Goal: Obtain resource: Download file/media

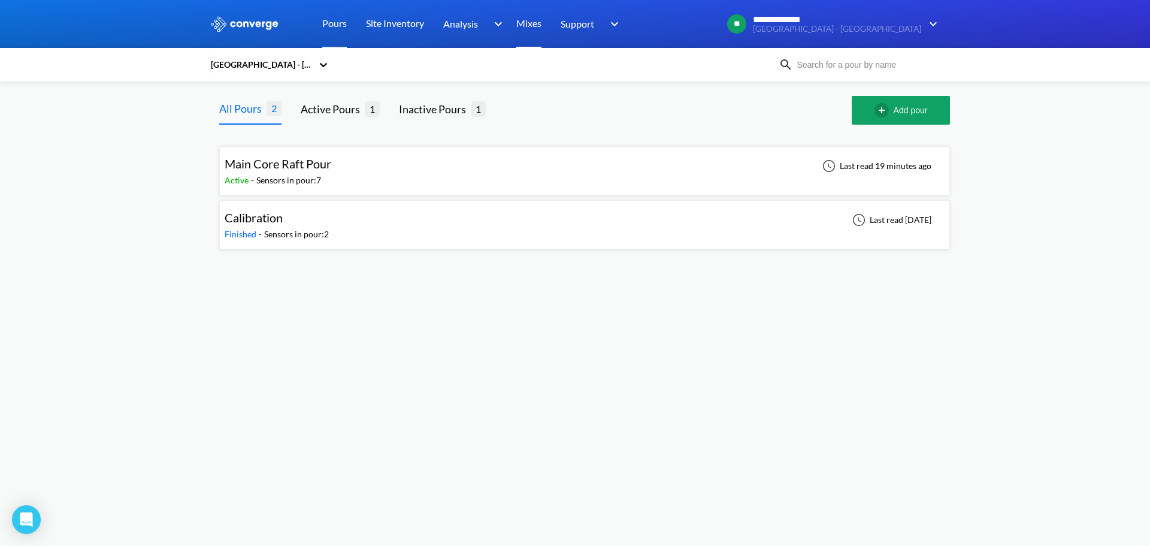
click at [526, 22] on link "Mixes" at bounding box center [528, 24] width 25 height 48
click at [346, 168] on div "Main Core Raft Pour Active - Sensors in pour: 7 Last read 20 minutes ago" at bounding box center [585, 171] width 720 height 38
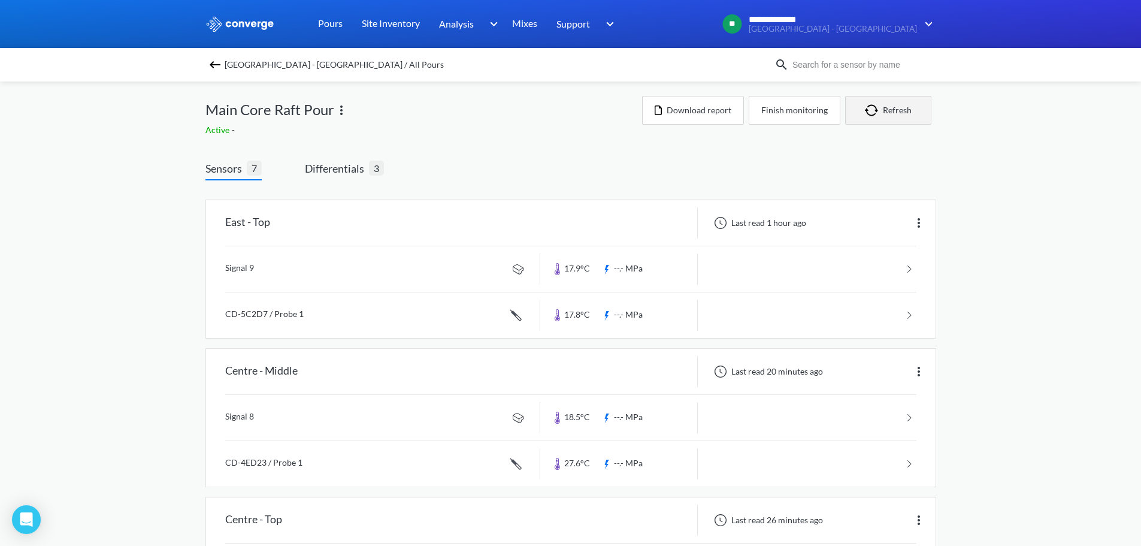
click at [891, 107] on button "Refresh" at bounding box center [888, 110] width 86 height 29
click at [923, 225] on img at bounding box center [919, 223] width 14 height 14
click at [668, 122] on button "Download report" at bounding box center [693, 110] width 102 height 29
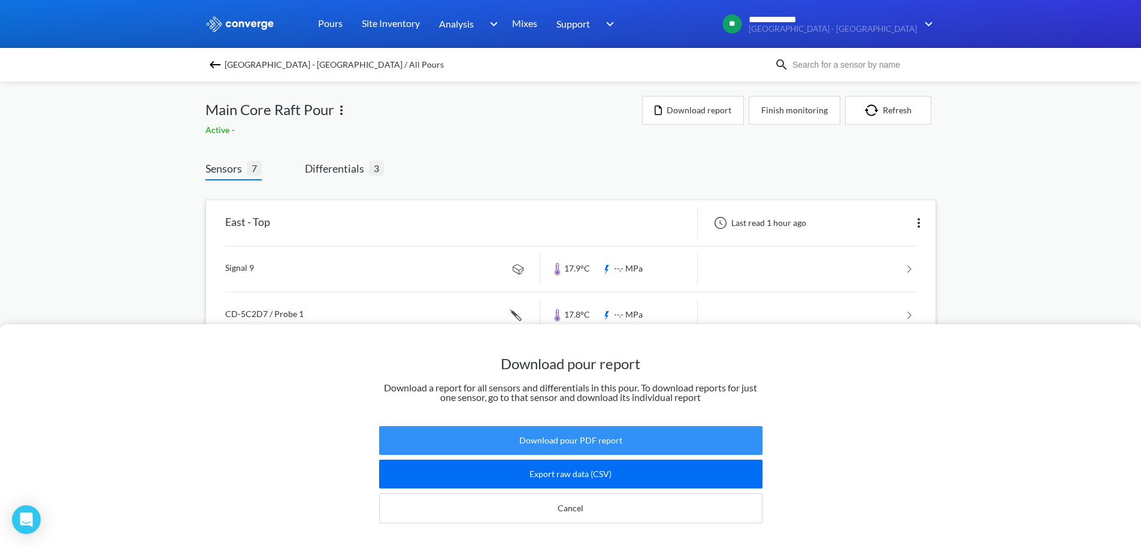
click at [693, 428] on button "Download pour PDF report" at bounding box center [570, 440] width 383 height 29
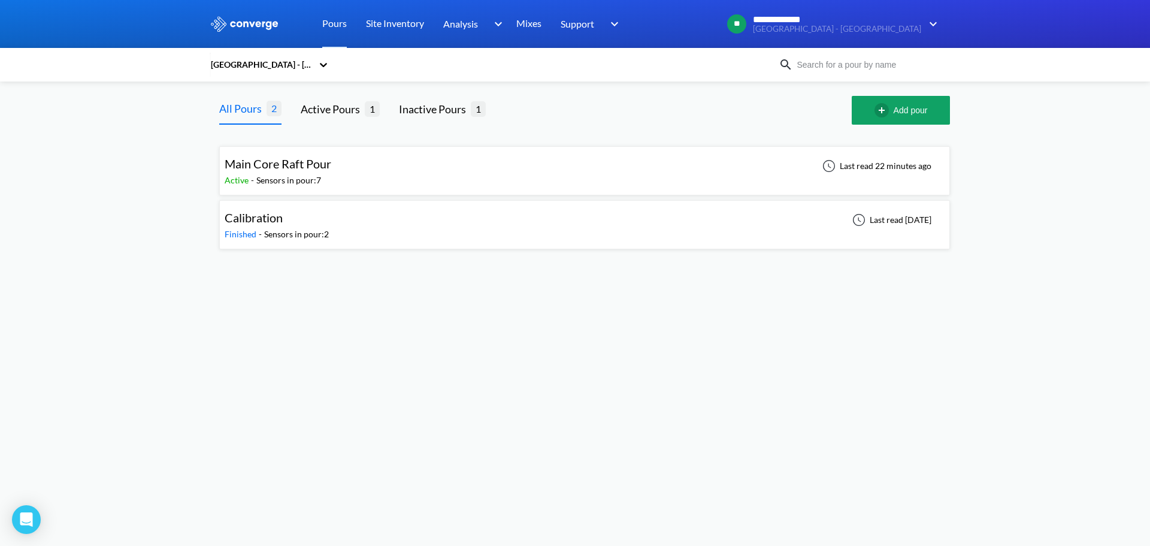
click at [483, 154] on div "Main Core Raft Pour Active - Sensors in pour: 7 Last read 22 minutes ago" at bounding box center [585, 171] width 720 height 38
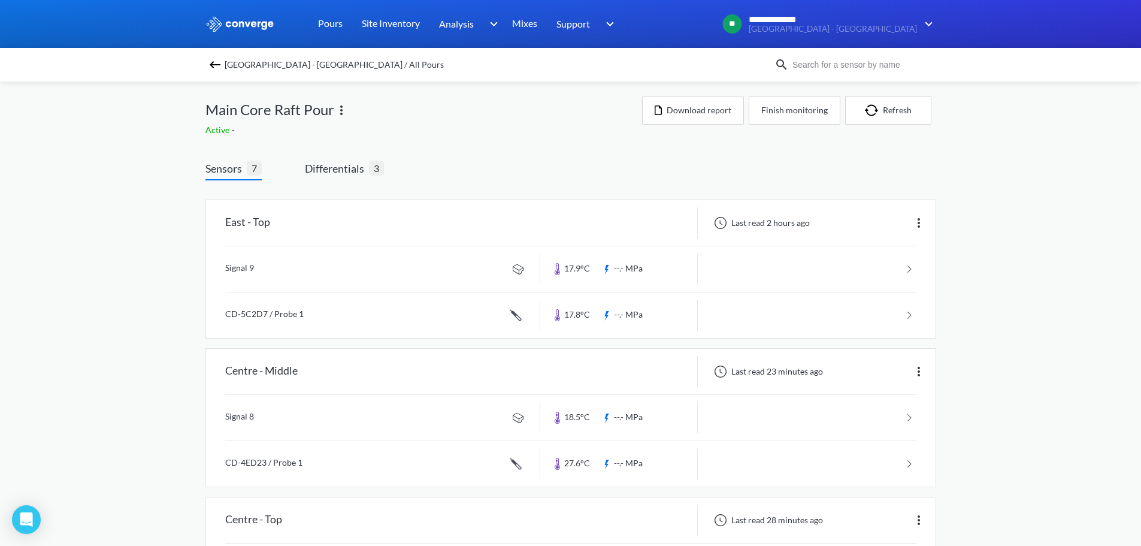
click at [516, 19] on link "Mixes" at bounding box center [524, 24] width 25 height 48
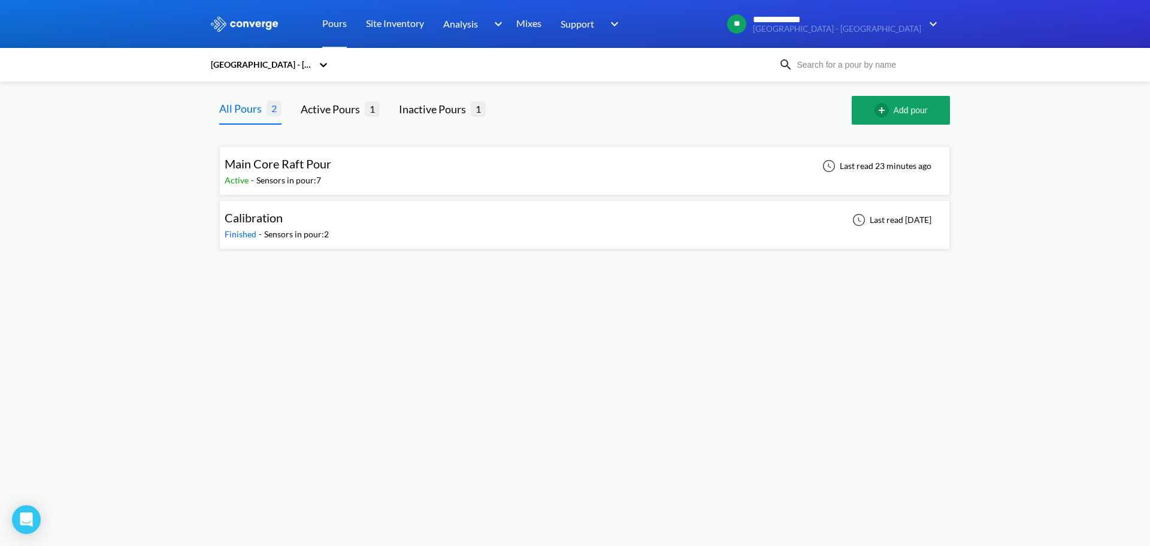
click at [321, 65] on icon at bounding box center [323, 65] width 7 height 4
click at [897, 398] on body "**********" at bounding box center [575, 273] width 1150 height 546
click at [361, 168] on div "Main Core Raft Pour Active - Sensors in pour: 7 Last read 23 minutes ago" at bounding box center [585, 171] width 720 height 38
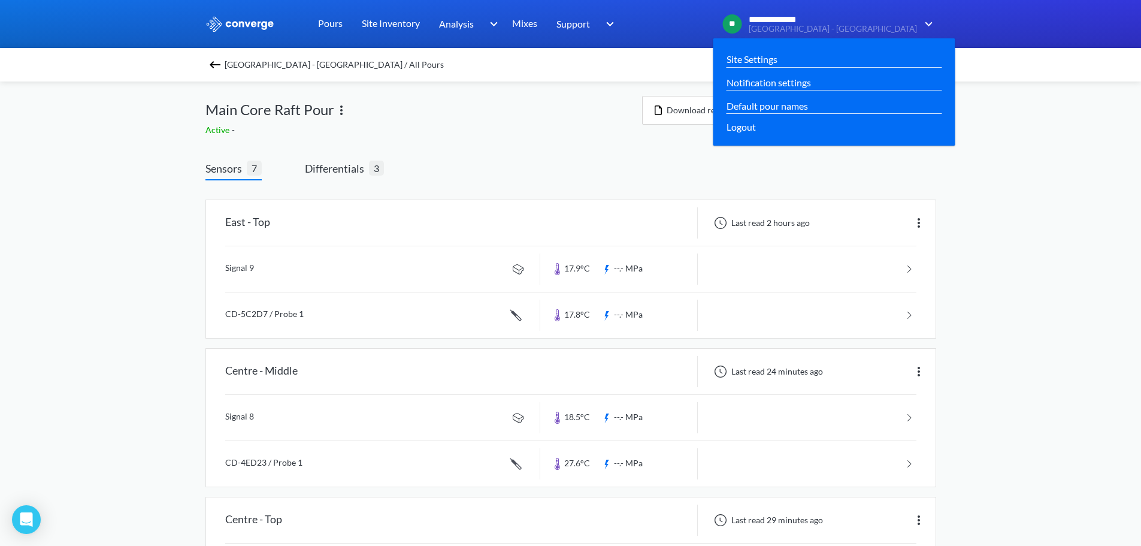
click at [929, 23] on img at bounding box center [926, 24] width 19 height 14
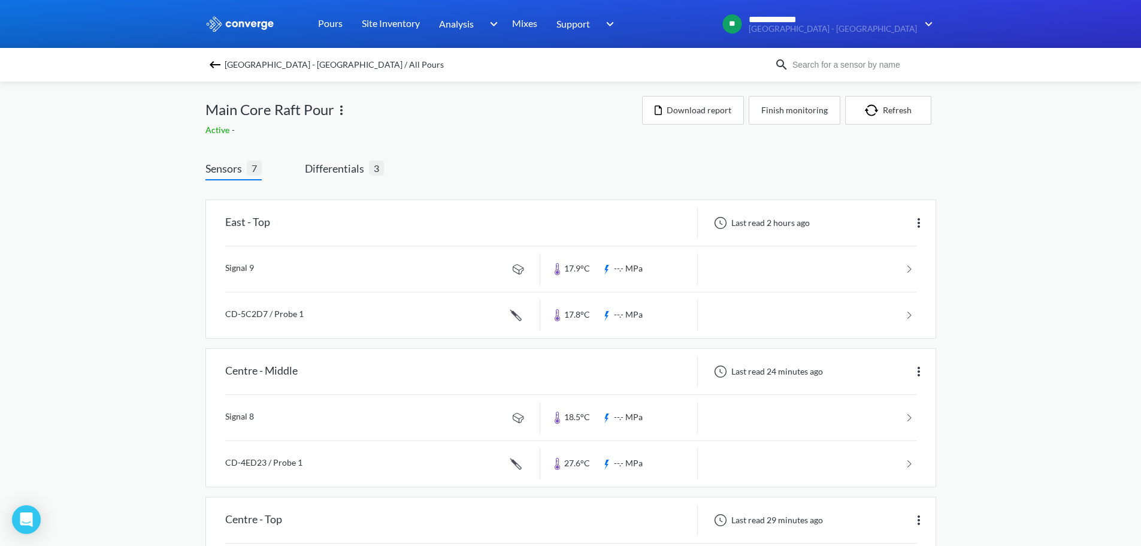
click at [531, 109] on div "Main Core Raft Pour" at bounding box center [423, 110] width 437 height 28
click at [339, 110] on img at bounding box center [341, 110] width 14 height 14
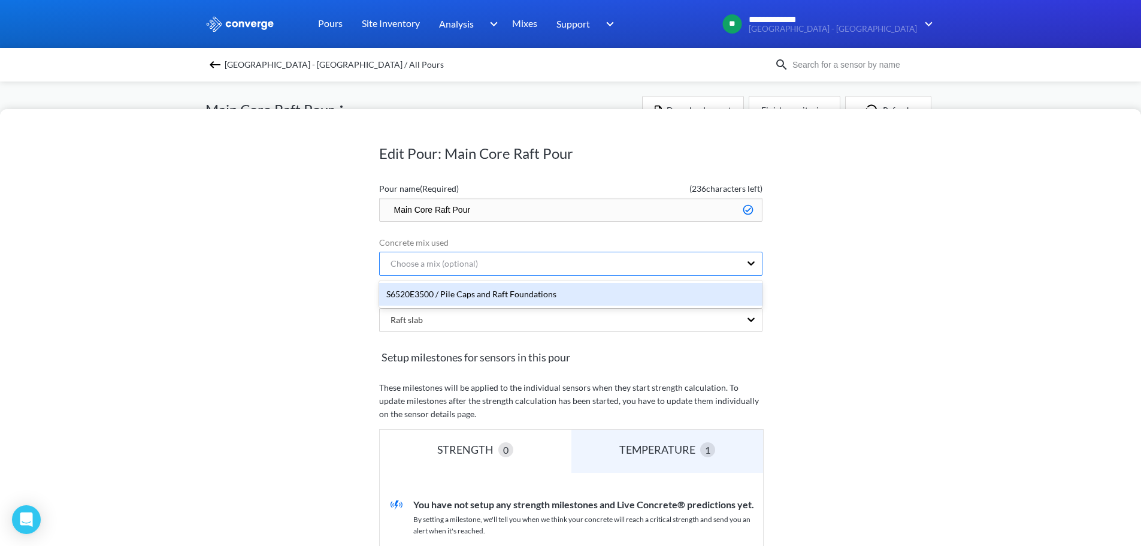
click at [557, 268] on div "Choose a mix (optional)" at bounding box center [560, 263] width 361 height 23
click at [541, 296] on div "S6520E3500 / Pile Caps and Raft Foundations" at bounding box center [570, 294] width 383 height 23
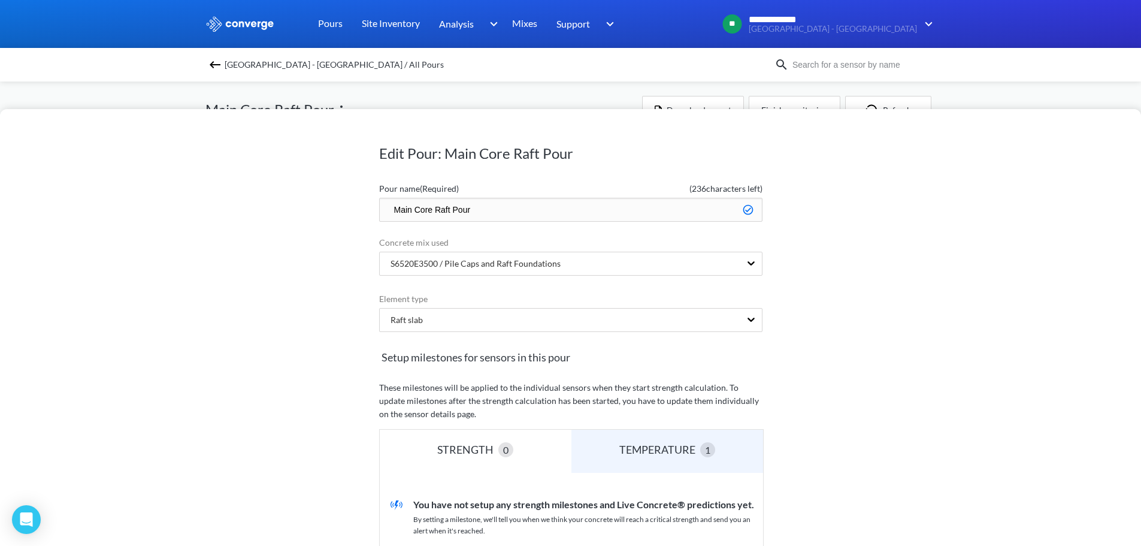
click at [913, 332] on div "Edit Pour: Main Core Raft Pour Pour name (Required) ( 236 characters left) Main…" at bounding box center [570, 327] width 1141 height 437
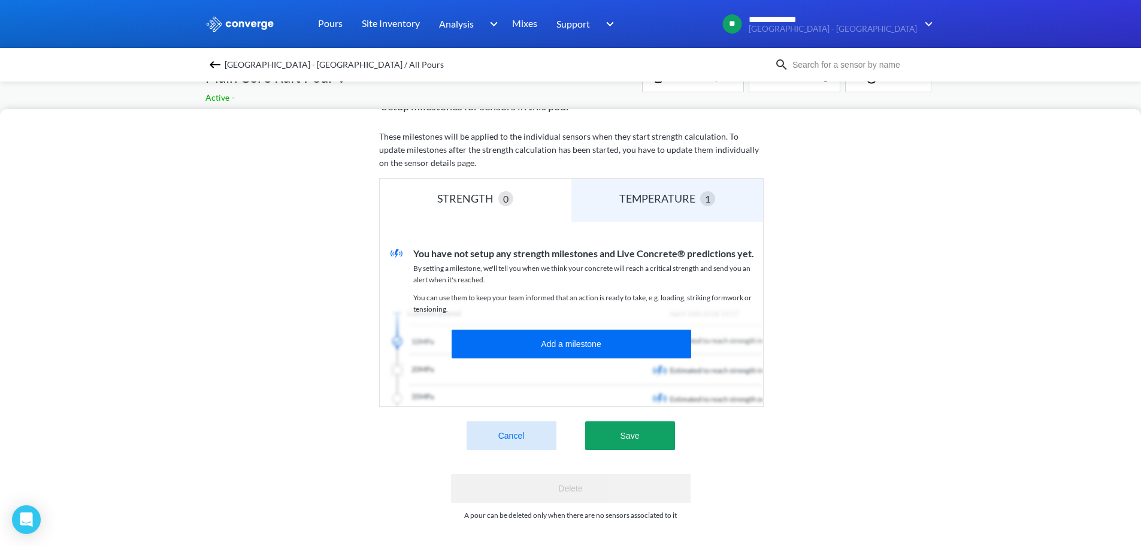
scroll to position [60, 0]
click at [654, 437] on button "Save" at bounding box center [630, 435] width 90 height 29
click at [627, 427] on button "Save" at bounding box center [630, 435] width 90 height 29
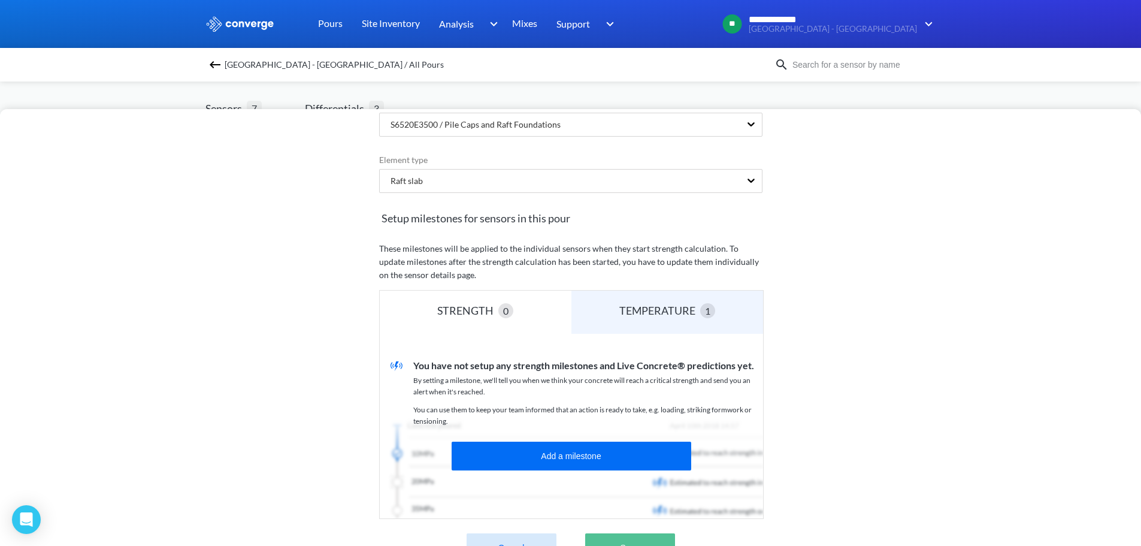
scroll to position [0, 0]
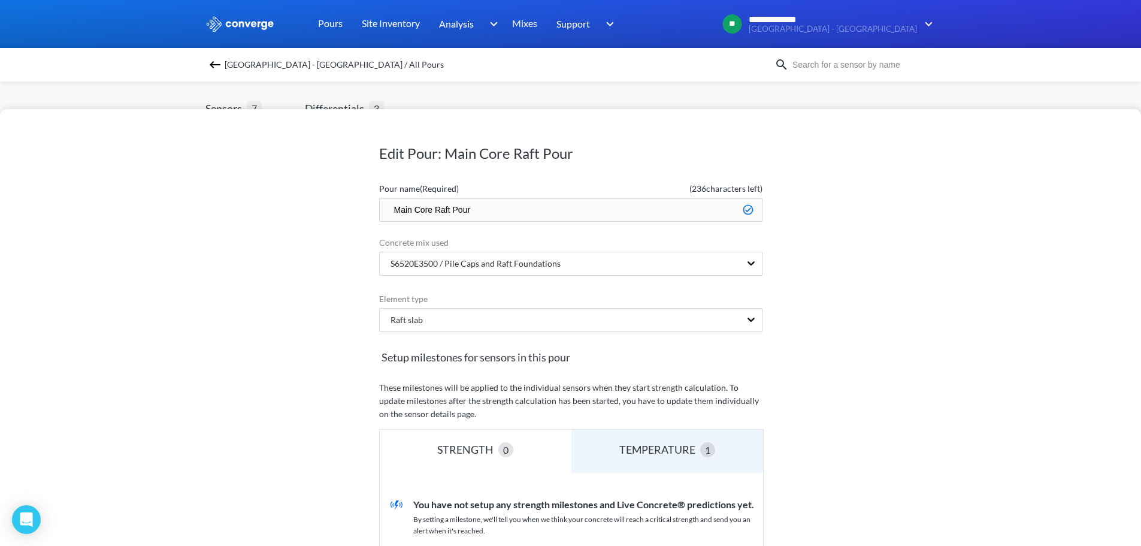
click at [423, 98] on div "Edit Pour: Main Core Raft Pour Pour name (Required) ( 236 characters left) Main…" at bounding box center [570, 273] width 1141 height 546
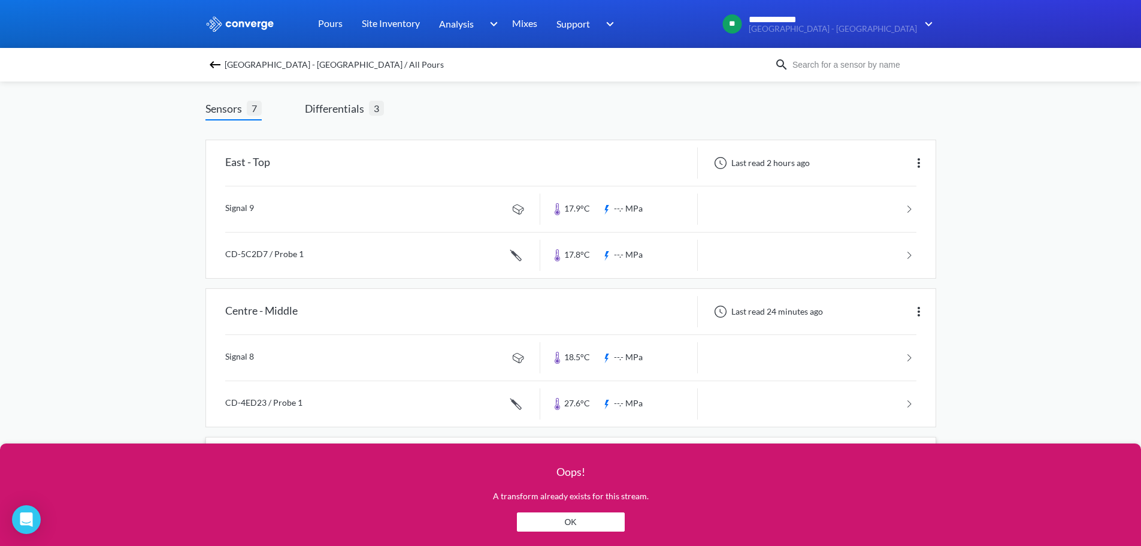
click at [578, 523] on button "OK" at bounding box center [571, 521] width 108 height 19
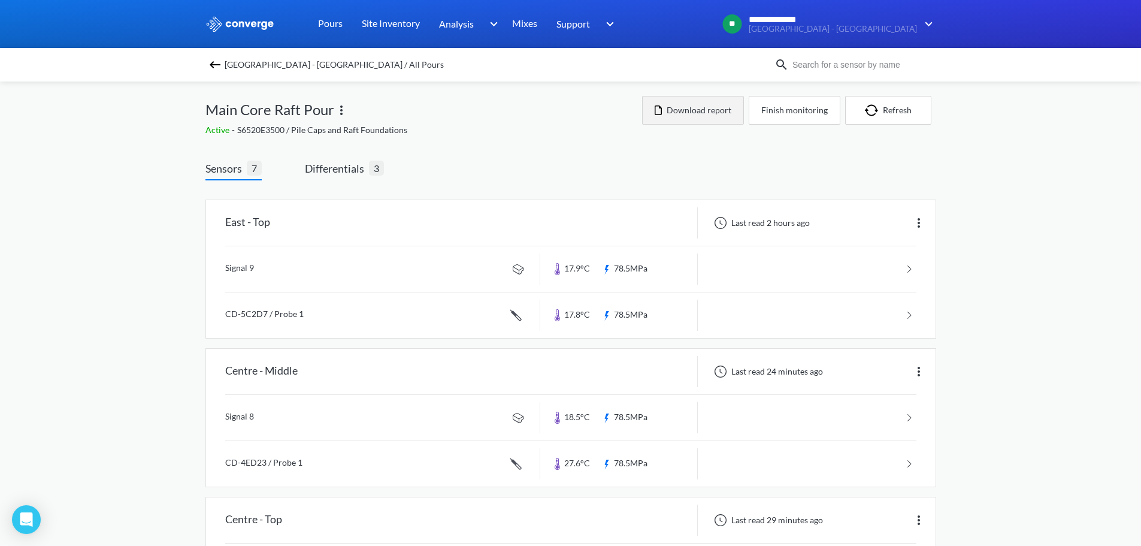
drag, startPoint x: 707, startPoint y: 111, endPoint x: 744, endPoint y: 156, distance: 58.8
click at [707, 111] on button "Download report" at bounding box center [693, 110] width 102 height 29
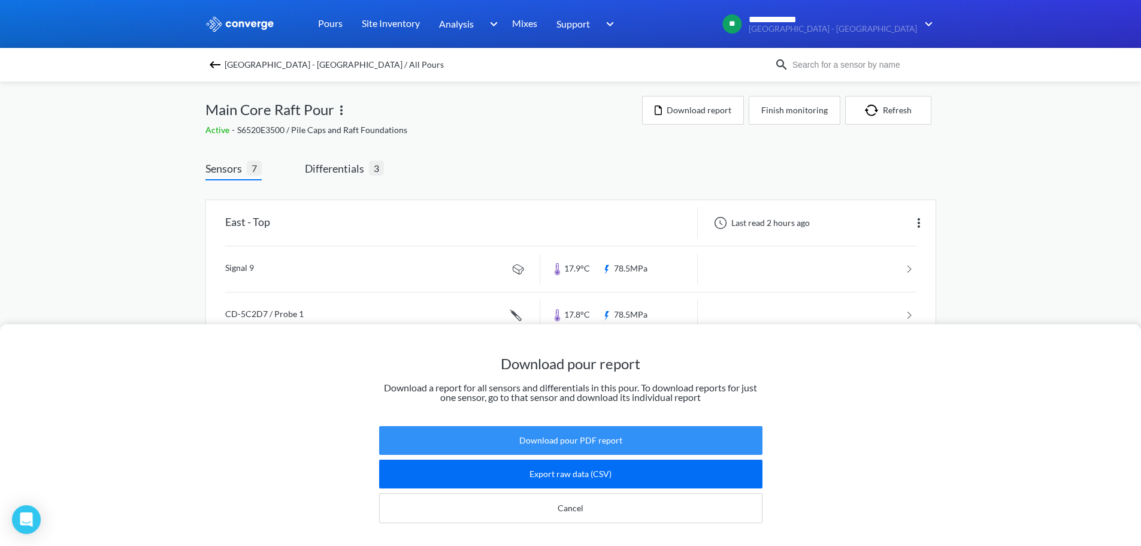
click at [659, 426] on button "Download pour PDF report" at bounding box center [570, 440] width 383 height 29
